Goal: Book appointment/travel/reservation

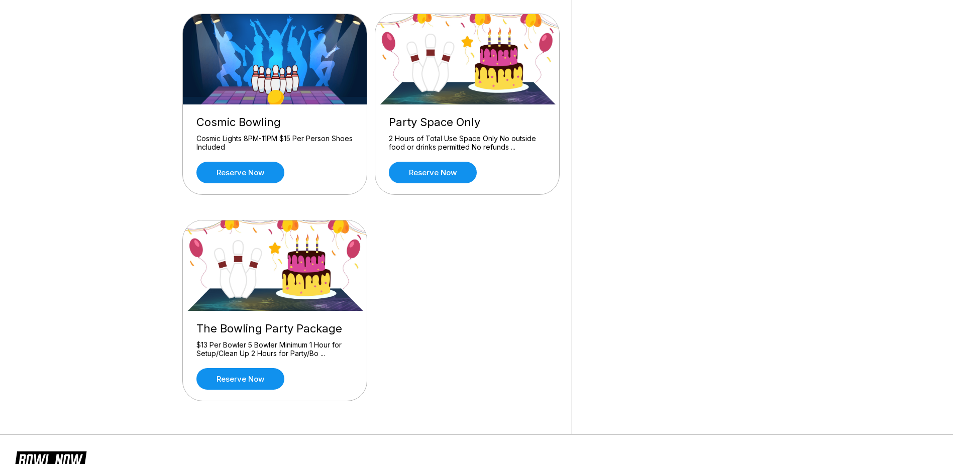
scroll to position [101, 0]
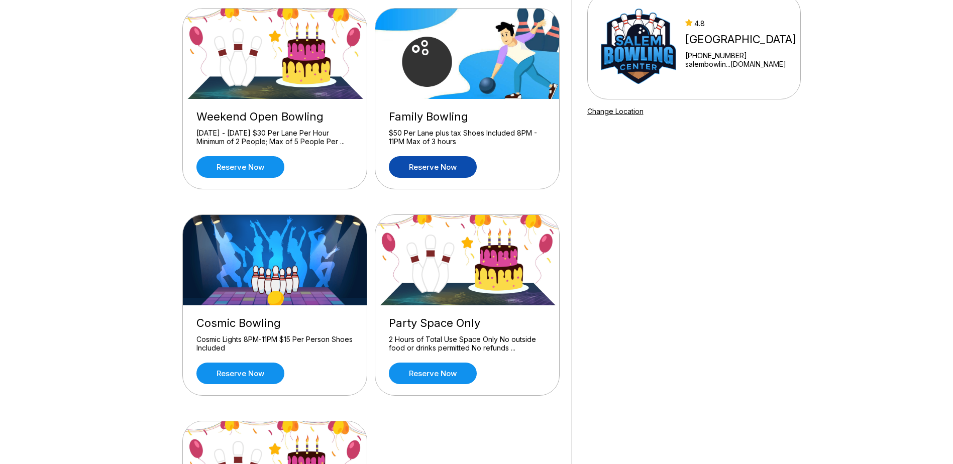
click at [434, 173] on link "Reserve now" at bounding box center [433, 167] width 88 height 22
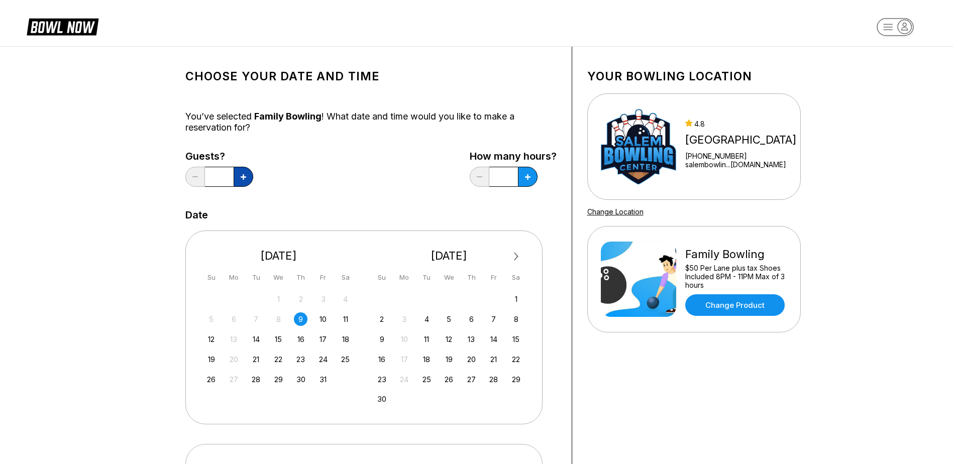
click at [246, 178] on icon at bounding box center [244, 177] width 6 height 6
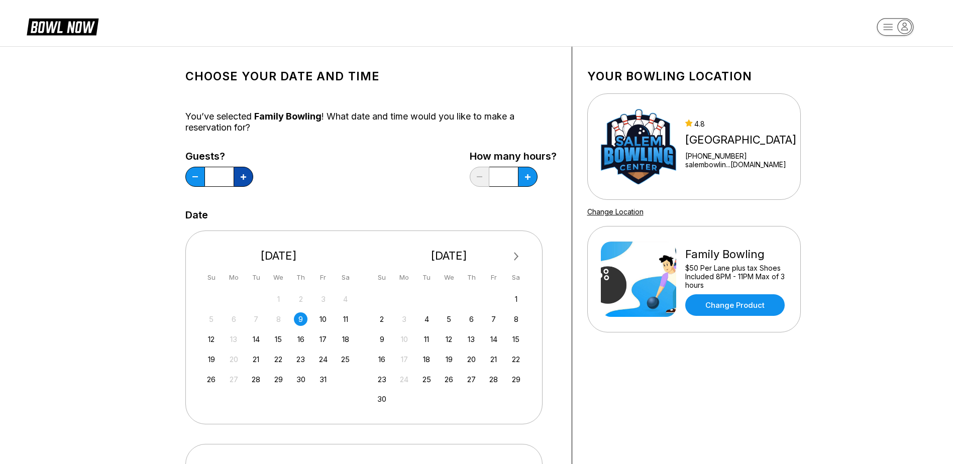
click at [245, 177] on icon at bounding box center [244, 177] width 6 height 6
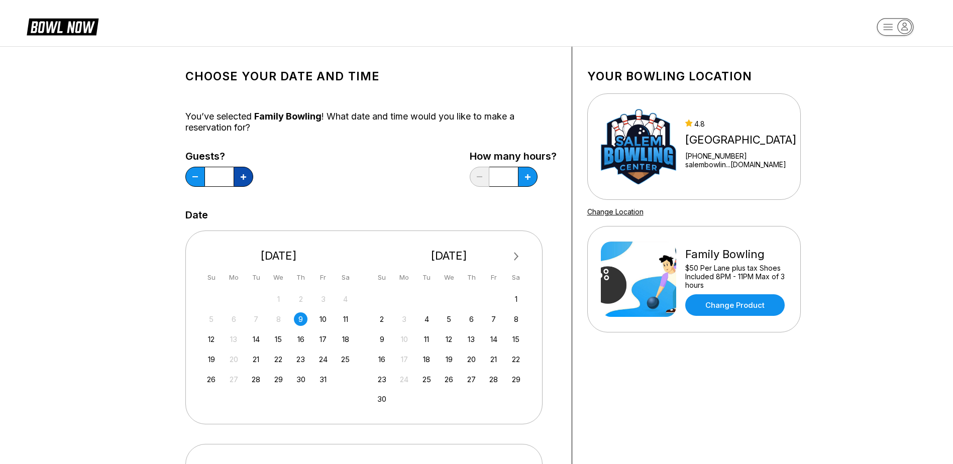
click at [245, 177] on icon at bounding box center [244, 177] width 6 height 6
click at [245, 178] on icon at bounding box center [244, 177] width 6 height 6
type input "**"
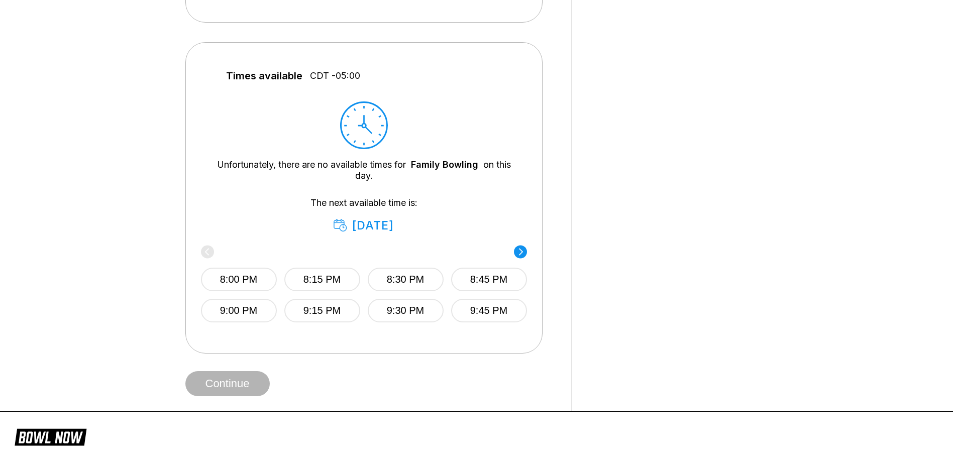
scroll to position [50, 0]
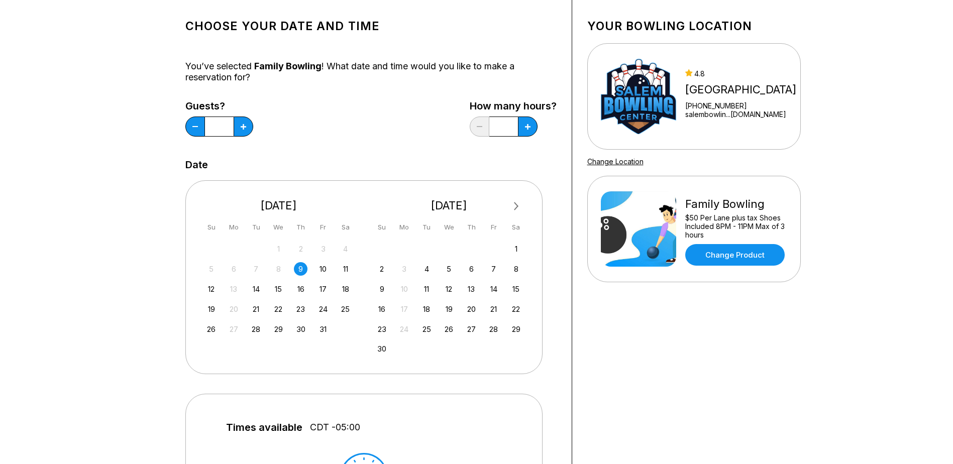
click at [939, 183] on div "Choose your Date and time You’ve selected Family Bowling ! What date and time w…" at bounding box center [476, 380] width 953 height 768
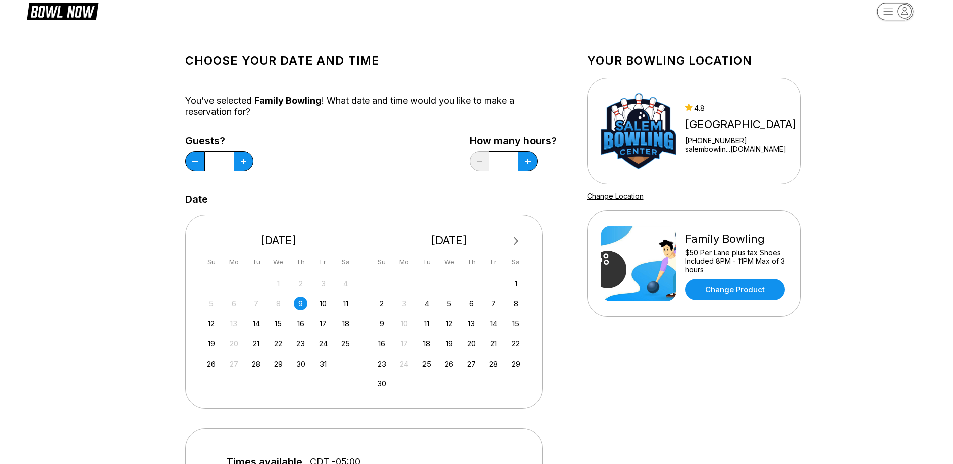
scroll to position [0, 0]
